Goal: Task Accomplishment & Management: Complete application form

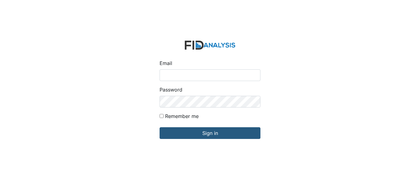
click at [194, 78] on input "Email" at bounding box center [210, 75] width 101 height 12
type input "[EMAIL_ADDRESS][DOMAIN_NAME]"
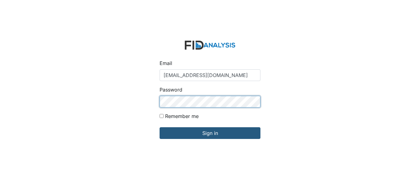
click at [160, 127] on input "Sign in" at bounding box center [210, 133] width 101 height 12
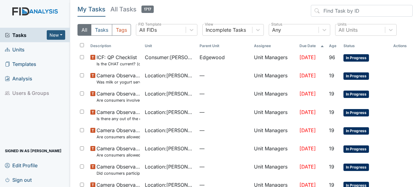
click at [16, 49] on span "Units" at bounding box center [15, 50] width 20 height 10
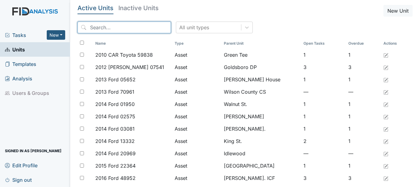
click at [109, 28] on input "search" at bounding box center [125, 28] width 94 height 12
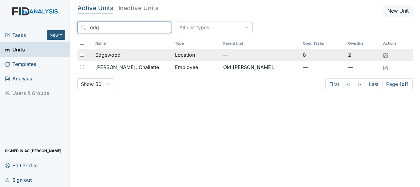
type input "edg"
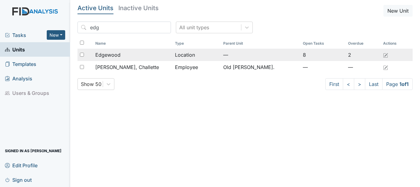
click at [84, 56] on div at bounding box center [85, 55] width 15 height 12
checkbox input "true"
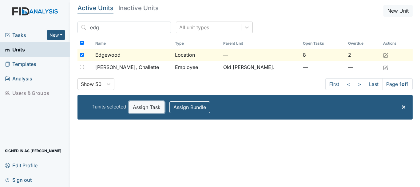
click at [157, 106] on button "Assign Task" at bounding box center [147, 107] width 36 height 12
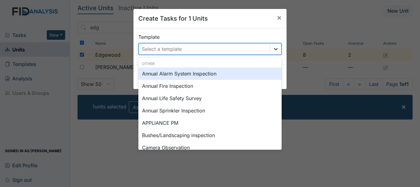
click at [273, 50] on icon at bounding box center [276, 49] width 6 height 6
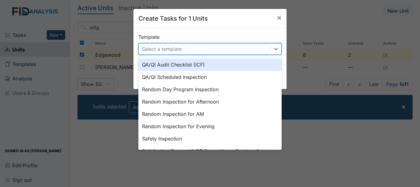
scroll to position [277, 0]
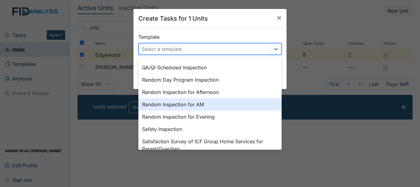
click at [175, 104] on div "Random Inspection for AM" at bounding box center [209, 104] width 143 height 12
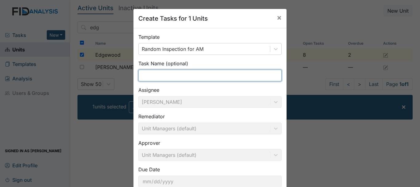
click at [158, 74] on input "text" at bounding box center [209, 76] width 143 height 12
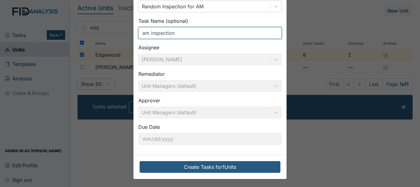
scroll to position [43, 0]
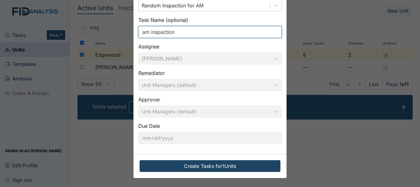
type input "am inspection"
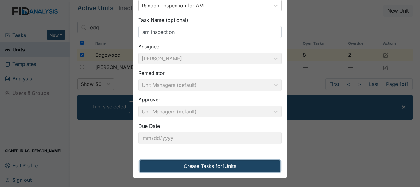
click at [195, 163] on button "Create Tasks for 1 Units" at bounding box center [210, 166] width 141 height 12
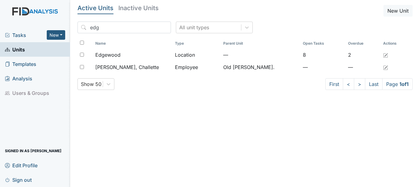
click at [20, 32] on span "Tasks" at bounding box center [26, 34] width 42 height 7
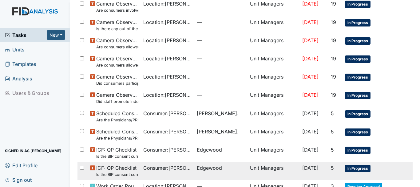
scroll to position [146, 0]
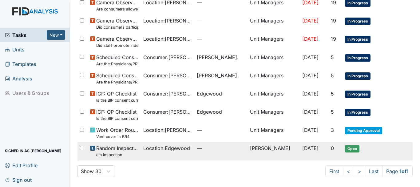
click at [168, 149] on span "Location : Edgewood" at bounding box center [166, 147] width 47 height 7
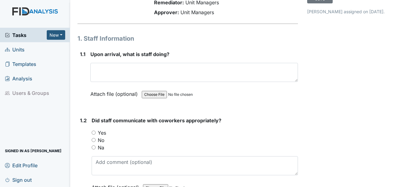
scroll to position [31, 0]
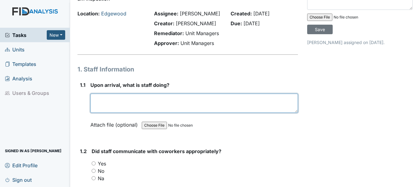
click at [141, 106] on textarea at bounding box center [194, 103] width 208 height 19
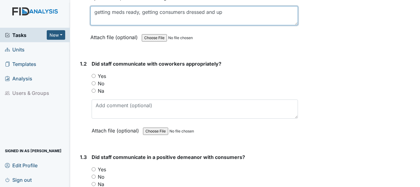
scroll to position [123, 0]
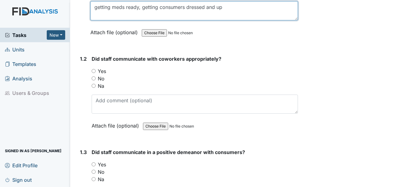
type textarea "getting meds ready, getting consumers dressed and up"
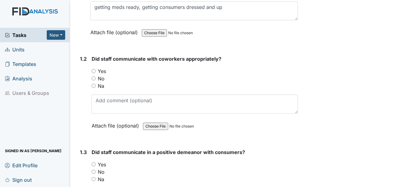
click at [95, 71] on input "Yes" at bounding box center [94, 71] width 4 height 4
radio input "true"
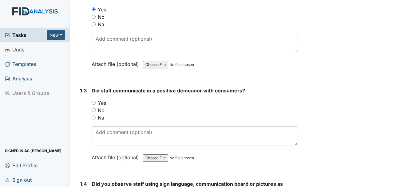
scroll to position [215, 0]
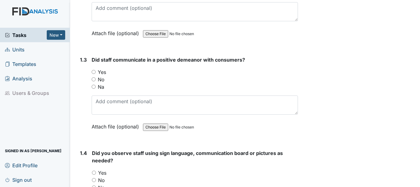
click at [94, 71] on input "Yes" at bounding box center [94, 72] width 4 height 4
radio input "true"
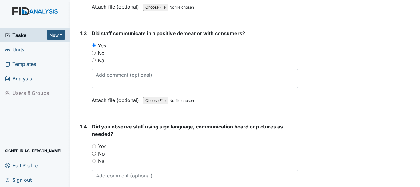
scroll to position [277, 0]
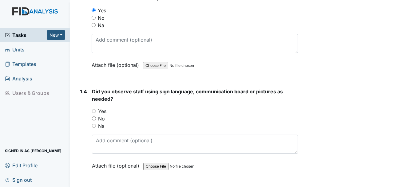
click at [94, 111] on input "Yes" at bounding box center [94, 111] width 4 height 4
radio input "true"
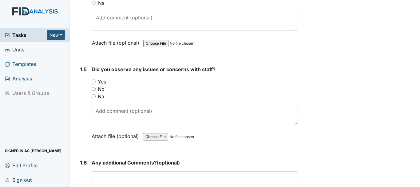
scroll to position [400, 0]
click at [92, 88] on input "No" at bounding box center [94, 88] width 4 height 4
radio input "true"
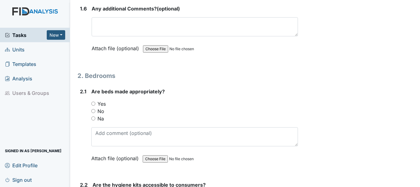
scroll to position [554, 0]
drag, startPoint x: 92, startPoint y: 102, endPoint x: 96, endPoint y: 103, distance: 3.4
click at [93, 103] on input "Yes" at bounding box center [93, 103] width 4 height 4
radio input "true"
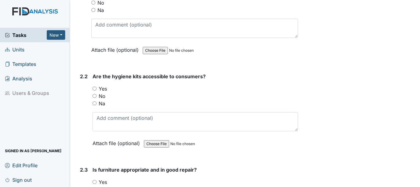
scroll to position [677, 0]
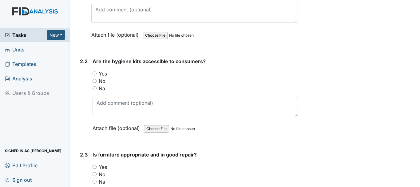
click at [95, 72] on input "Yes" at bounding box center [95, 73] width 4 height 4
radio input "true"
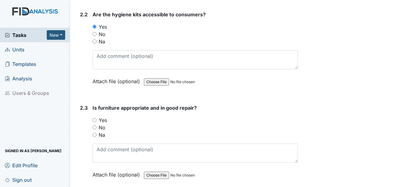
scroll to position [738, 0]
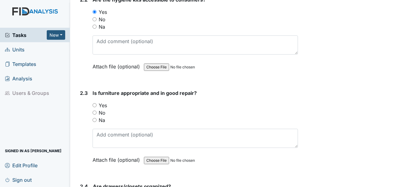
click at [94, 105] on input "Yes" at bounding box center [95, 105] width 4 height 4
radio input "true"
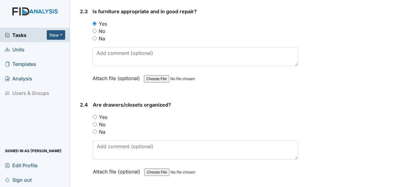
scroll to position [831, 0]
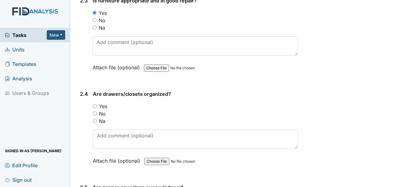
click at [95, 107] on input "Yes" at bounding box center [95, 106] width 4 height 4
radio input "true"
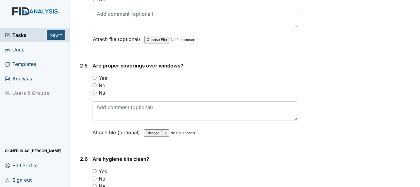
scroll to position [954, 0]
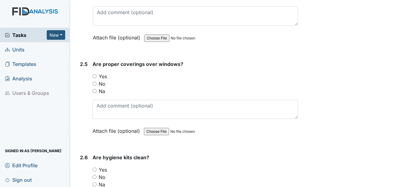
click at [96, 76] on input "Yes" at bounding box center [95, 76] width 4 height 4
radio input "true"
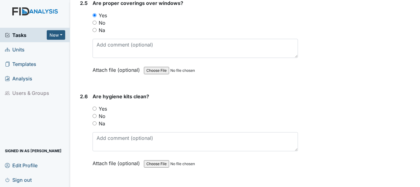
scroll to position [1015, 0]
click at [94, 107] on input "Yes" at bounding box center [95, 108] width 4 height 4
radio input "true"
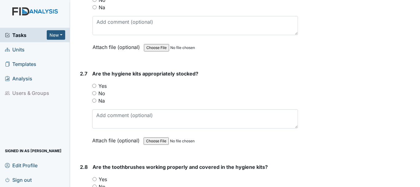
scroll to position [1138, 0]
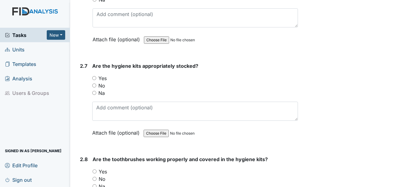
drag, startPoint x: 93, startPoint y: 78, endPoint x: 132, endPoint y: 78, distance: 39.4
click at [93, 79] on input "Yes" at bounding box center [94, 78] width 4 height 4
radio input "true"
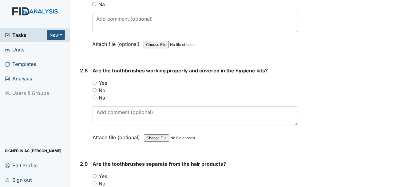
scroll to position [1231, 0]
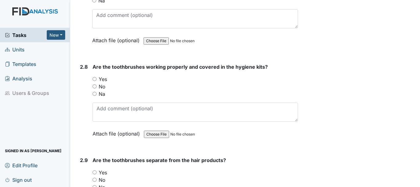
click at [95, 79] on input "Yes" at bounding box center [95, 79] width 4 height 4
radio input "true"
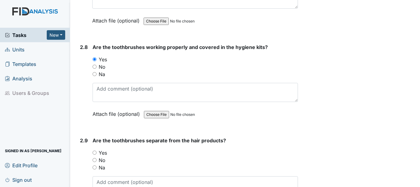
scroll to position [1261, 0]
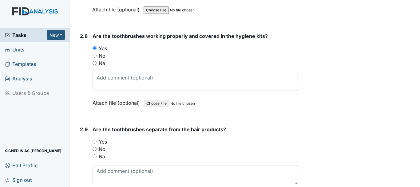
click at [94, 140] on input "Yes" at bounding box center [95, 141] width 4 height 4
radio input "true"
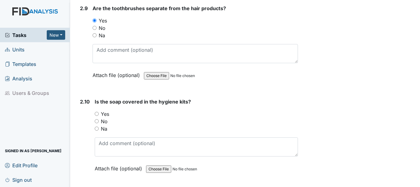
scroll to position [1415, 0]
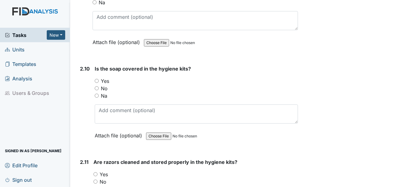
click at [97, 80] on input "Yes" at bounding box center [97, 81] width 4 height 4
radio input "true"
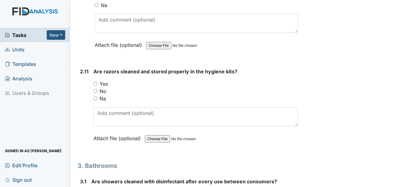
scroll to position [1508, 0]
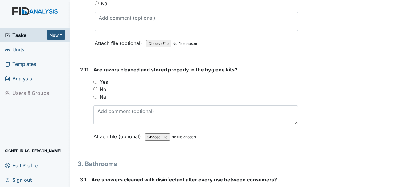
click at [97, 82] on input "Yes" at bounding box center [96, 82] width 4 height 4
radio input "true"
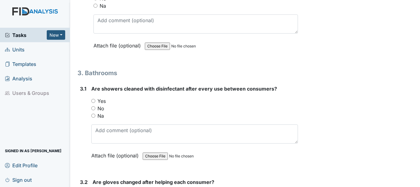
scroll to position [1600, 0]
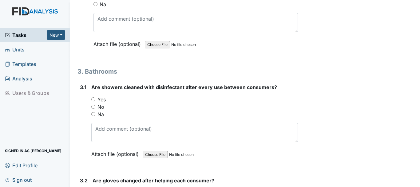
click at [93, 99] on input "Yes" at bounding box center [93, 99] width 4 height 4
radio input "true"
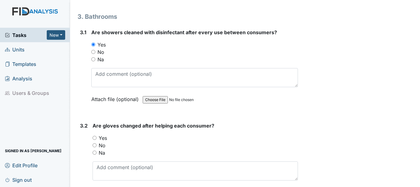
scroll to position [1661, 0]
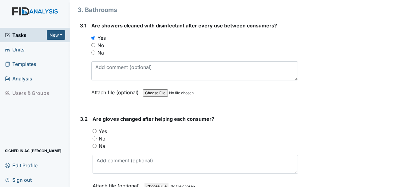
click at [94, 131] on input "Yes" at bounding box center [95, 131] width 4 height 4
radio input "true"
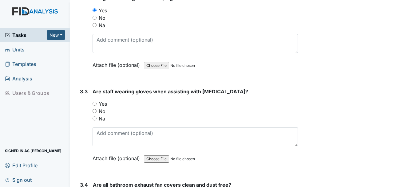
scroll to position [1784, 0]
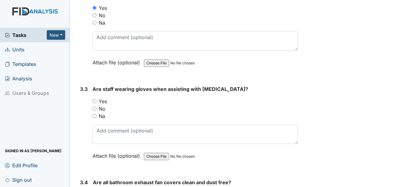
click at [96, 101] on input "Yes" at bounding box center [95, 101] width 4 height 4
radio input "true"
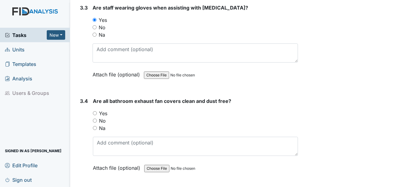
scroll to position [1877, 0]
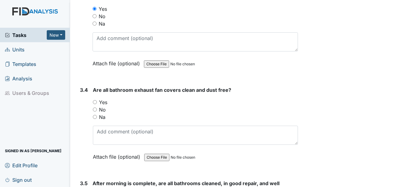
click at [96, 102] on input "Yes" at bounding box center [95, 102] width 4 height 4
radio input "true"
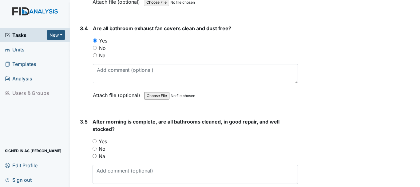
scroll to position [1969, 0]
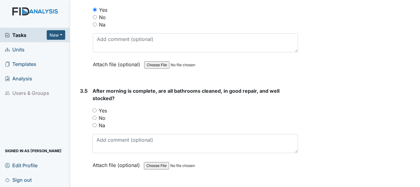
drag, startPoint x: 94, startPoint y: 111, endPoint x: 104, endPoint y: 109, distance: 10.0
click at [94, 110] on input "Yes" at bounding box center [95, 110] width 4 height 4
radio input "true"
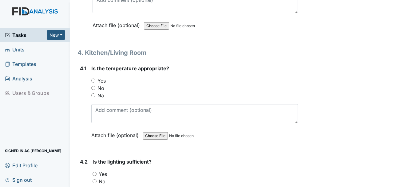
scroll to position [2123, 0]
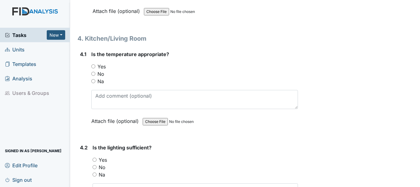
click at [94, 65] on input "Yes" at bounding box center [93, 66] width 4 height 4
radio input "true"
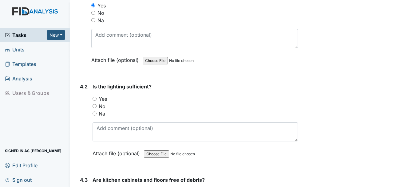
scroll to position [2184, 0]
click at [95, 98] on input "Yes" at bounding box center [95, 98] width 4 height 4
radio input "true"
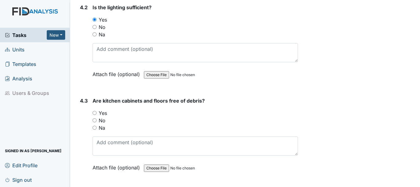
scroll to position [2277, 0]
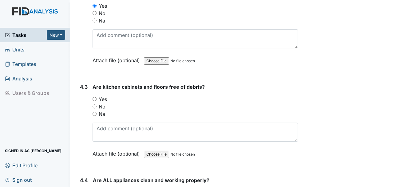
click at [94, 98] on input "Yes" at bounding box center [95, 99] width 4 height 4
radio input "true"
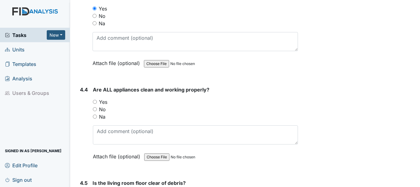
scroll to position [2369, 0]
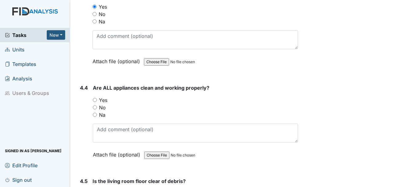
click at [94, 99] on input "Yes" at bounding box center [95, 100] width 4 height 4
radio input "true"
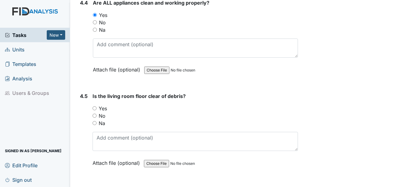
scroll to position [2461, 0]
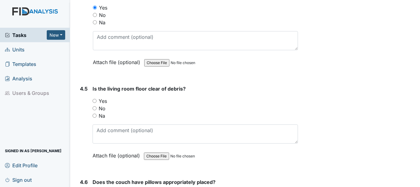
click at [96, 101] on input "Yes" at bounding box center [95, 101] width 4 height 4
radio input "true"
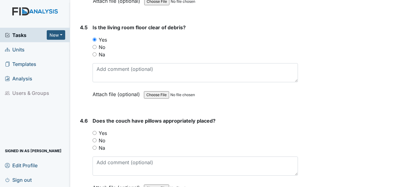
scroll to position [2523, 0]
click at [96, 132] on input "Yes" at bounding box center [95, 132] width 4 height 4
radio input "true"
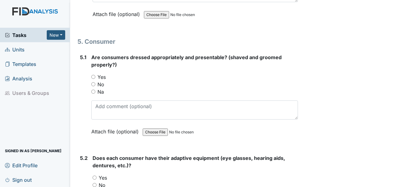
scroll to position [2707, 0]
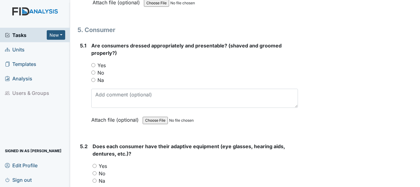
click at [93, 65] on input "Yes" at bounding box center [93, 65] width 4 height 4
radio input "true"
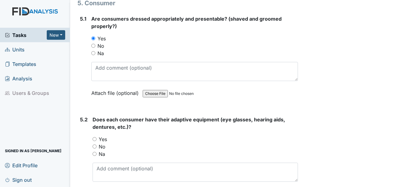
scroll to position [2800, 0]
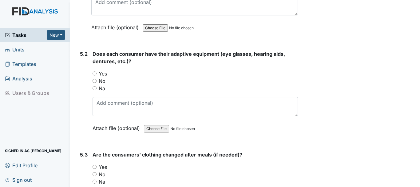
click at [96, 73] on input "Yes" at bounding box center [95, 73] width 4 height 4
radio input "true"
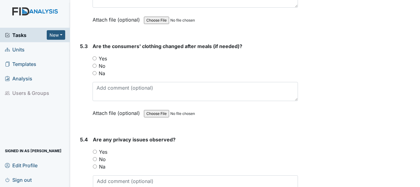
scroll to position [2923, 0]
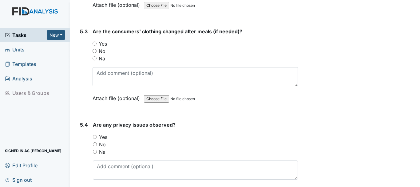
click at [95, 42] on input "Yes" at bounding box center [95, 44] width 4 height 4
radio input "true"
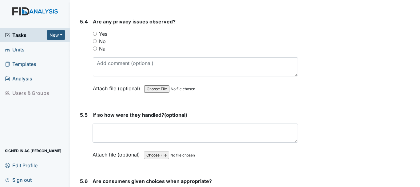
scroll to position [3015, 0]
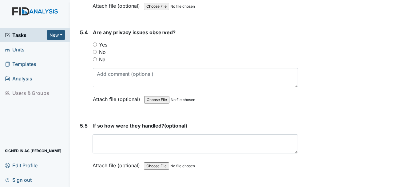
click at [95, 53] on input "No" at bounding box center [95, 52] width 4 height 4
radio input "true"
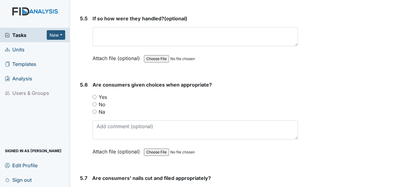
scroll to position [3107, 0]
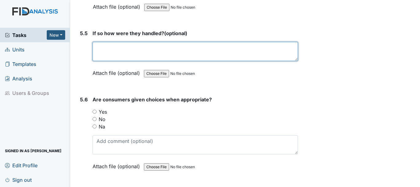
click at [140, 47] on textarea at bounding box center [196, 51] width 206 height 19
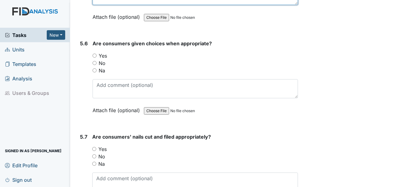
scroll to position [3169, 0]
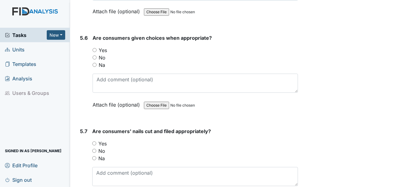
type textarea "none"
click at [96, 49] on input "Yes" at bounding box center [95, 50] width 4 height 4
radio input "true"
click at [94, 142] on input "Yes" at bounding box center [94, 143] width 4 height 4
radio input "true"
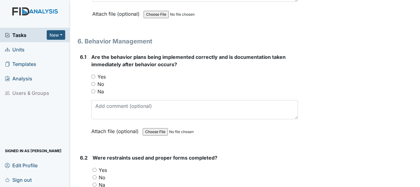
scroll to position [3354, 0]
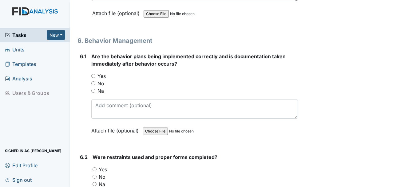
click at [92, 74] on input "Yes" at bounding box center [93, 76] width 4 height 4
radio input "true"
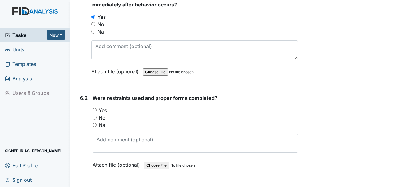
scroll to position [3415, 0]
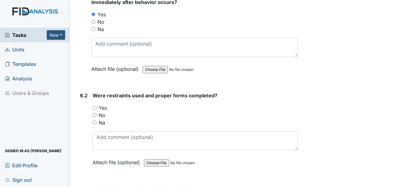
drag, startPoint x: 95, startPoint y: 121, endPoint x: 121, endPoint y: 132, distance: 28.6
click at [95, 121] on input "Na" at bounding box center [95, 122] width 4 height 4
radio input "true"
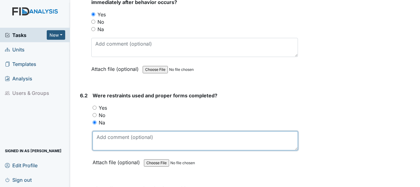
click at [144, 141] on textarea at bounding box center [196, 140] width 206 height 19
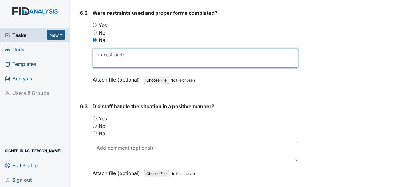
scroll to position [3507, 0]
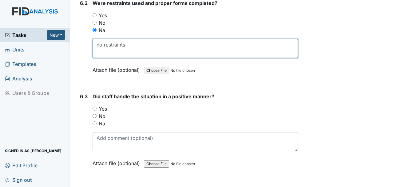
type textarea "no restraints"
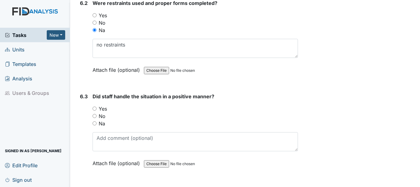
click at [94, 108] on input "Yes" at bounding box center [95, 108] width 4 height 4
radio input "true"
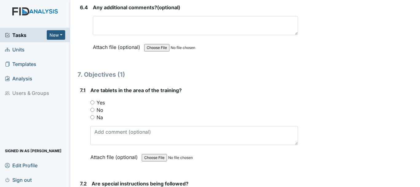
scroll to position [3692, 0]
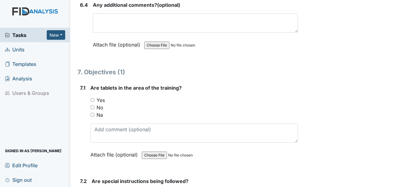
click at [93, 102] on input "Yes" at bounding box center [92, 100] width 4 height 4
radio input "true"
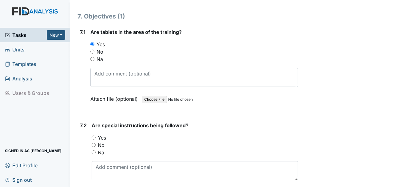
scroll to position [3754, 0]
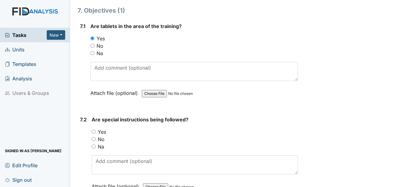
click at [94, 132] on input "Yes" at bounding box center [94, 132] width 4 height 4
radio input "true"
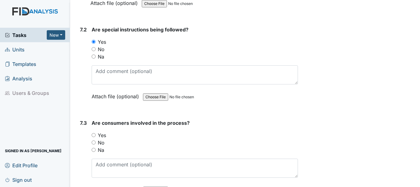
scroll to position [3846, 0]
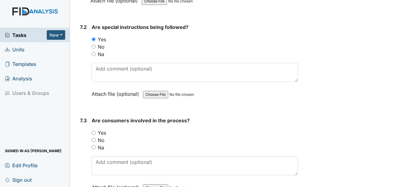
click at [93, 133] on input "Yes" at bounding box center [94, 132] width 4 height 4
radio input "true"
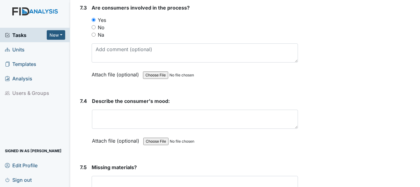
scroll to position [3969, 0]
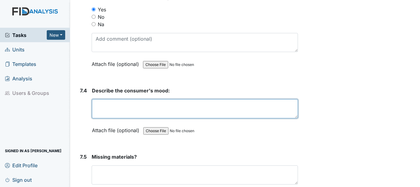
click at [141, 115] on textarea at bounding box center [195, 108] width 206 height 19
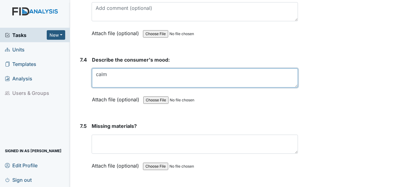
type textarea "calm"
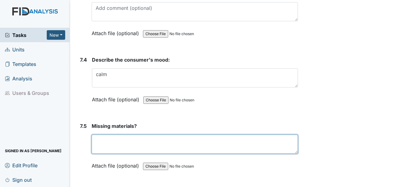
click at [132, 148] on textarea at bounding box center [195, 143] width 206 height 19
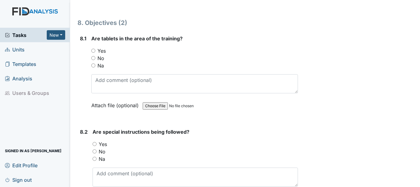
scroll to position [4246, 0]
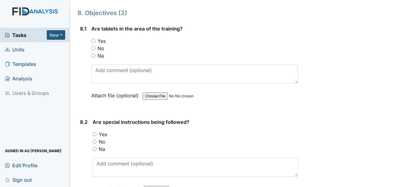
type textarea "none"
click at [95, 40] on input "Yes" at bounding box center [93, 41] width 4 height 4
radio input "true"
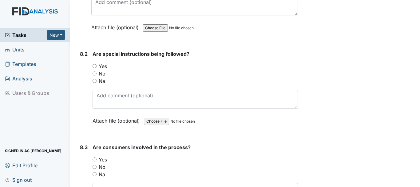
scroll to position [4338, 0]
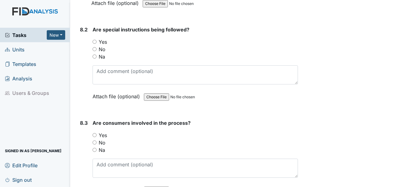
click at [95, 41] on input "Yes" at bounding box center [95, 42] width 4 height 4
radio input "true"
